Goal: Task Accomplishment & Management: Manage account settings

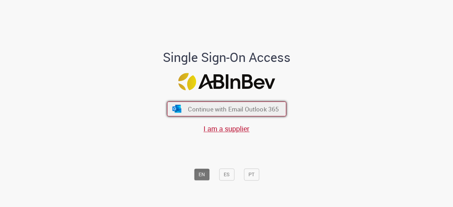
click at [216, 107] on span "Continue with Email Outlook 365" at bounding box center [233, 109] width 91 height 8
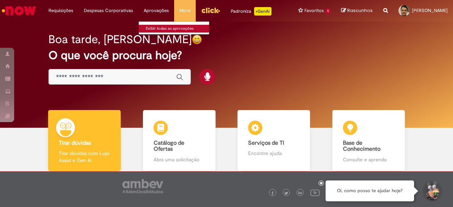
click at [152, 26] on link "Exibir todas as aprovações" at bounding box center [178, 29] width 78 height 8
